Goal: Book appointment/travel/reservation

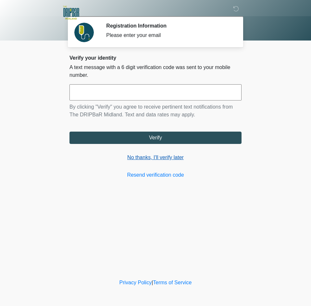
click at [146, 160] on link "No thanks, I'll verify later" at bounding box center [155, 158] width 172 height 8
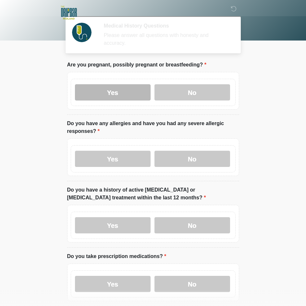
click at [130, 84] on label "Yes" at bounding box center [113, 92] width 76 height 16
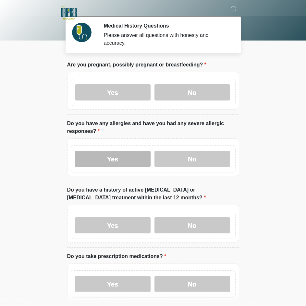
click at [132, 151] on label "Yes" at bounding box center [113, 159] width 76 height 16
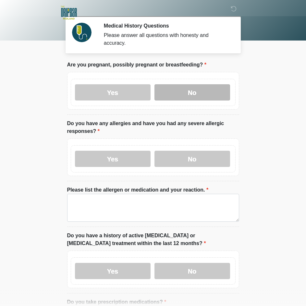
click at [185, 90] on label "No" at bounding box center [193, 92] width 76 height 16
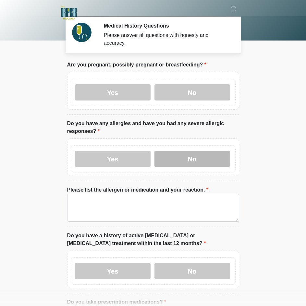
click at [192, 151] on label "No" at bounding box center [193, 159] width 76 height 16
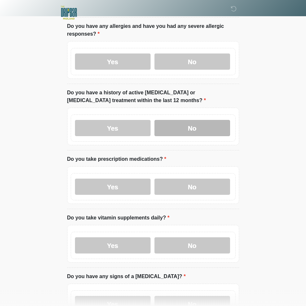
click at [194, 124] on label "No" at bounding box center [193, 128] width 76 height 16
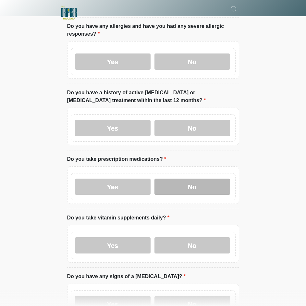
click at [199, 179] on label "No" at bounding box center [193, 187] width 76 height 16
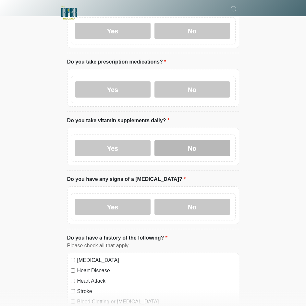
click at [200, 146] on label "No" at bounding box center [193, 148] width 76 height 16
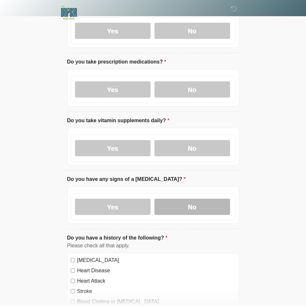
click at [200, 199] on label "No" at bounding box center [193, 207] width 76 height 16
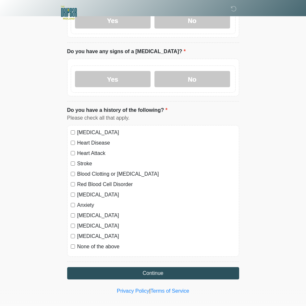
scroll to position [325, 0]
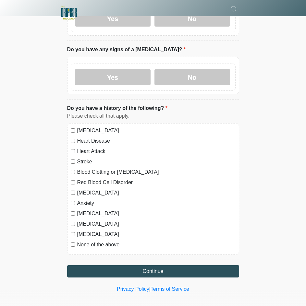
click at [104, 241] on label "None of the above" at bounding box center [156, 245] width 158 height 8
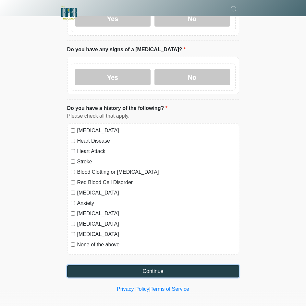
click at [154, 266] on button "Continue" at bounding box center [153, 272] width 172 height 12
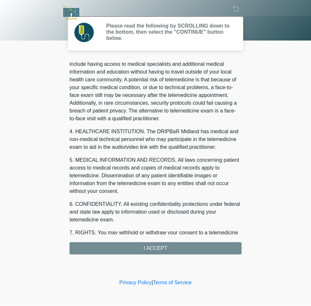
scroll to position [208, 0]
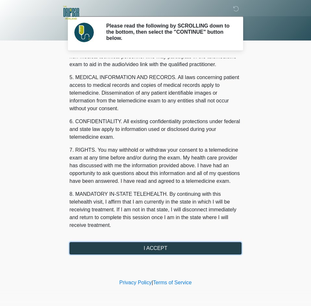
click at [175, 245] on button "I ACCEPT" at bounding box center [155, 249] width 172 height 12
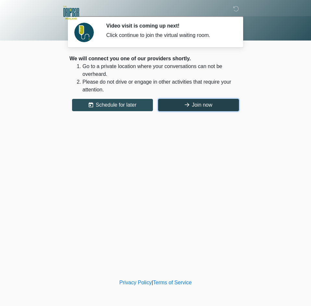
click at [216, 108] on button "Join now" at bounding box center [198, 105] width 81 height 12
